Goal: Information Seeking & Learning: Understand process/instructions

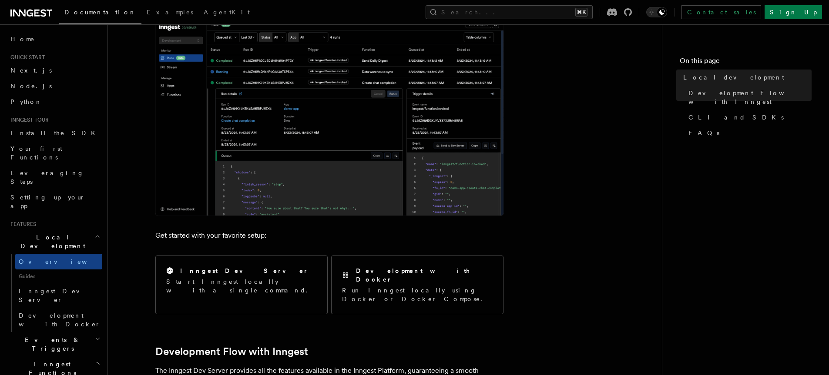
scroll to position [207, 0]
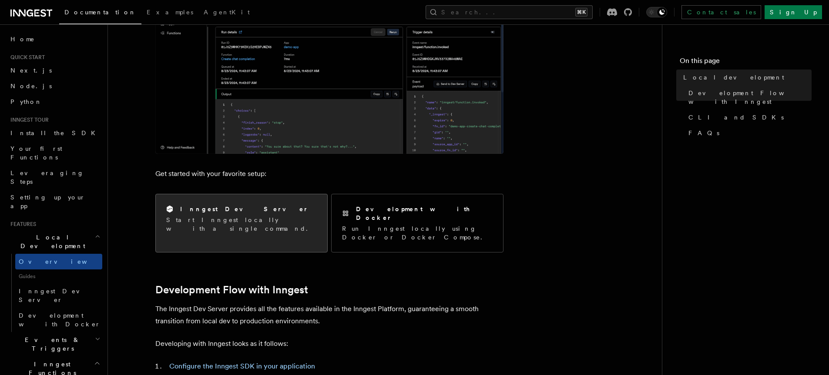
click at [221, 216] on p "Start Inngest locally with a single command." at bounding box center [241, 224] width 150 height 17
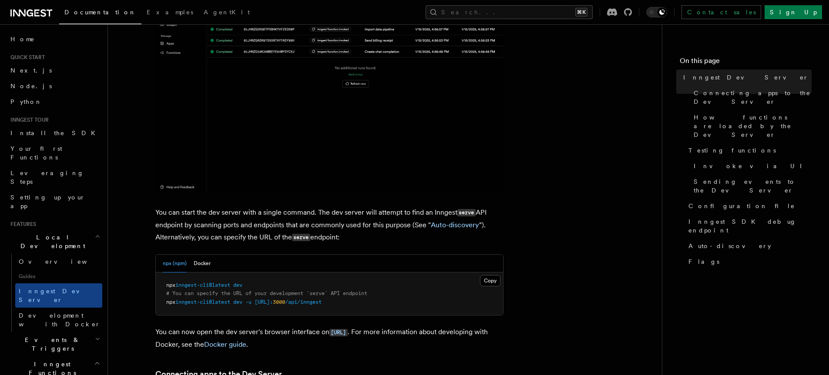
scroll to position [233, 0]
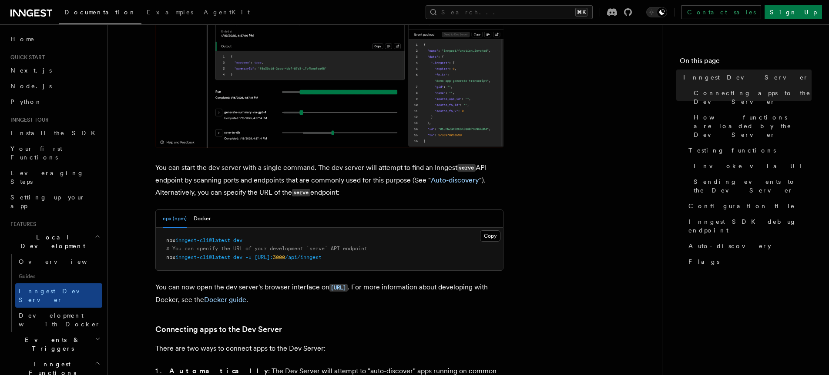
click at [193, 241] on span "inngest-cli@latest" at bounding box center [202, 240] width 55 height 6
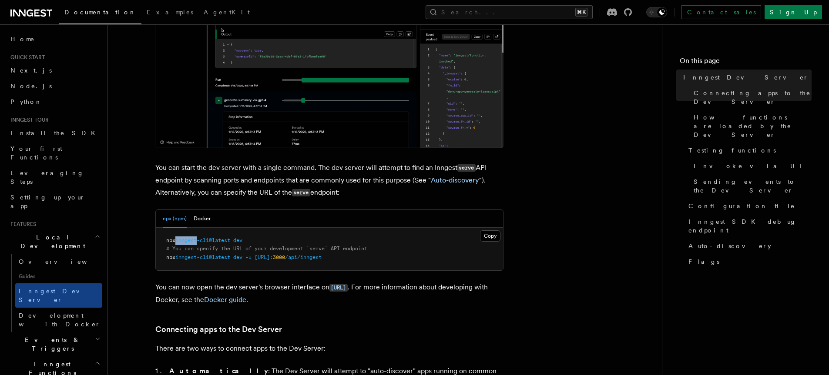
click at [193, 241] on span "inngest-cli@latest" at bounding box center [202, 240] width 55 height 6
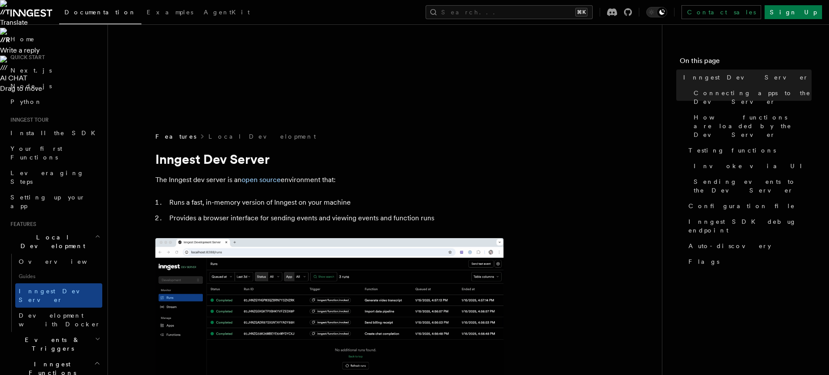
copy code "npx inngest-cli@latest dev"
